Goal: Use online tool/utility: Use online tool/utility

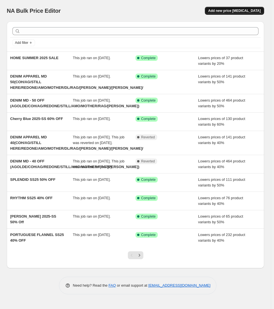
click at [235, 11] on span "Add new price [MEDICAL_DATA]" at bounding box center [235, 10] width 53 height 5
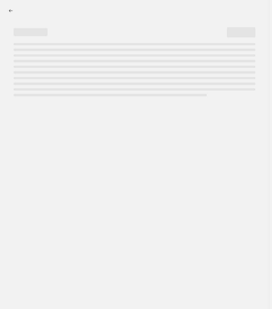
select select "percentage"
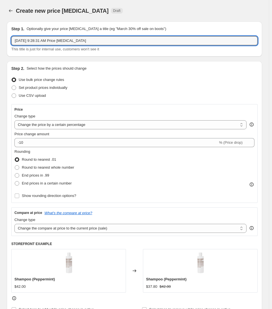
drag, startPoint x: 98, startPoint y: 42, endPoint x: -8, endPoint y: 44, distance: 105.4
click at [0, 44] on html "Home Settings Plans Skip to content Create new price [MEDICAL_DATA]. This page …" at bounding box center [136, 154] width 272 height 309
type input "Early LA - 25 OFF"
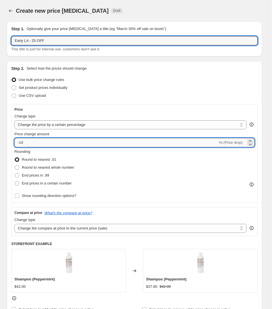
click at [69, 142] on input "-10" at bounding box center [115, 142] width 203 height 9
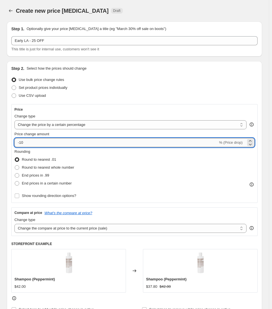
click at [69, 142] on input "-10" at bounding box center [115, 142] width 203 height 9
type input "-1"
type input "-25"
click at [144, 163] on div "Rounding Round to nearest .01 Round to nearest whole number End prices in .99 E…" at bounding box center [134, 168] width 240 height 38
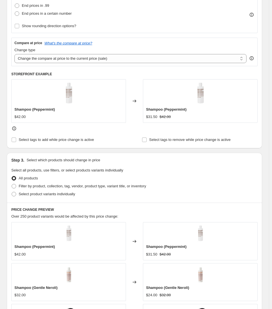
scroll to position [198, 0]
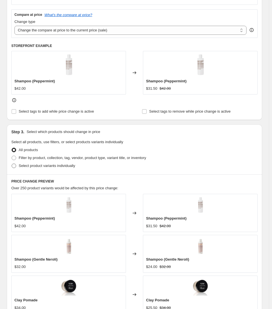
click at [56, 168] on span "Select product variants individually" at bounding box center [47, 165] width 56 height 4
click at [12, 164] on input "Select product variants individually" at bounding box center [12, 163] width 0 height 0
radio input "true"
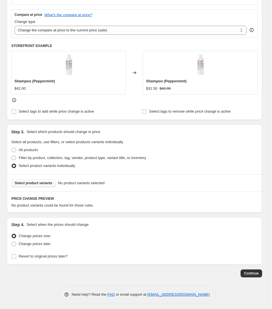
click at [31, 183] on span "Select product variants" at bounding box center [34, 183] width 38 height 5
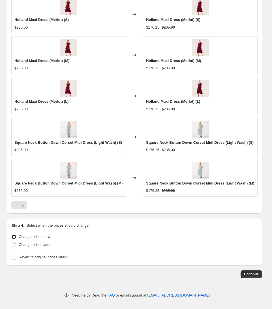
scroll to position [417, 0]
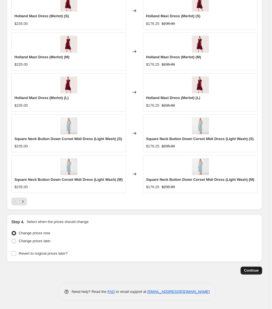
click at [252, 271] on span "Continue" at bounding box center [251, 270] width 15 height 5
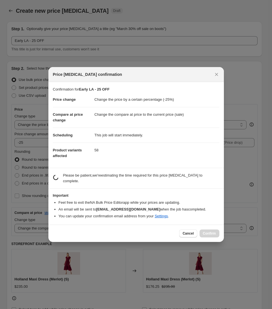
scroll to position [0, 0]
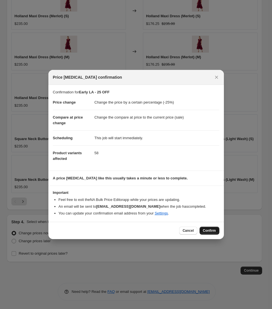
click at [212, 230] on span "Confirm" at bounding box center [209, 230] width 13 height 5
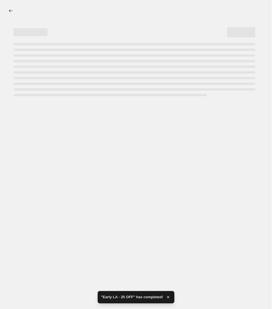
select select "percentage"
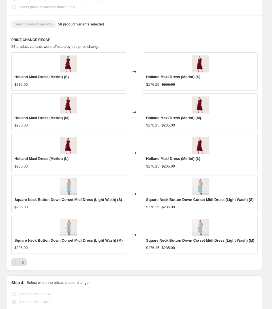
scroll to position [424, 0]
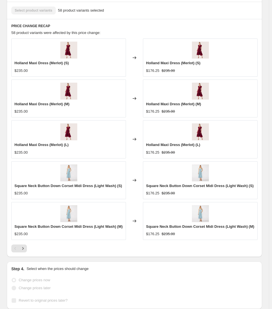
drag, startPoint x: 55, startPoint y: 243, endPoint x: 47, endPoint y: 245, distance: 8.0
click at [55, 244] on div "Holland Maxi Dress (Merlot) (S) $235.00 Changed to Holland Maxi Dress (Merlot) …" at bounding box center [134, 145] width 246 height 214
click at [23, 248] on icon "Next" at bounding box center [23, 248] width 6 height 6
